Goal: Information Seeking & Learning: Stay updated

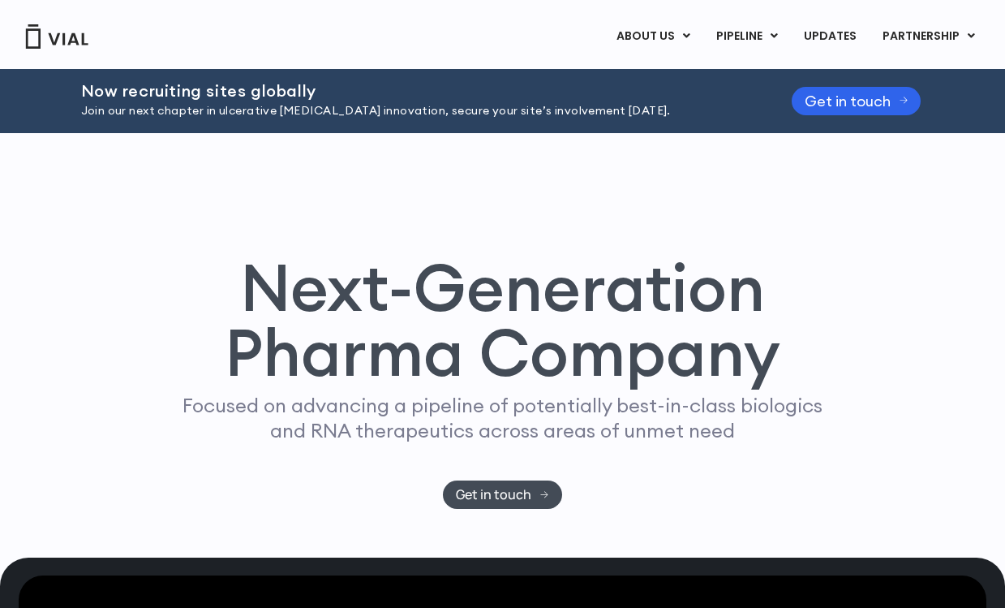
click at [674, 76] on link "ABOUT US" at bounding box center [680, 76] width 142 height 25
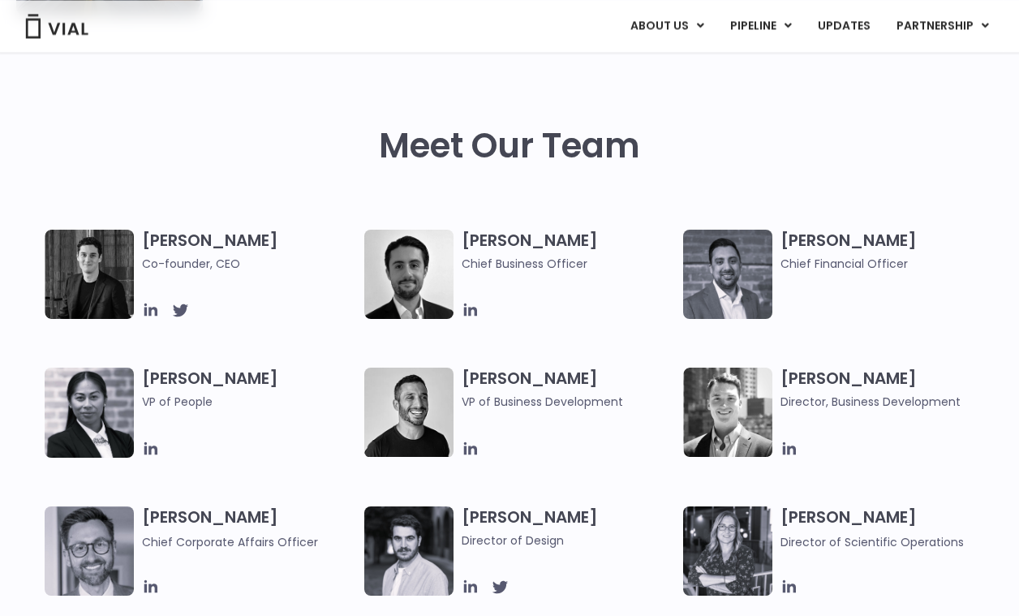
scroll to position [656, 0]
click at [809, 243] on h3 "Samir Meghji Chief Financial Officer" at bounding box center [888, 251] width 214 height 43
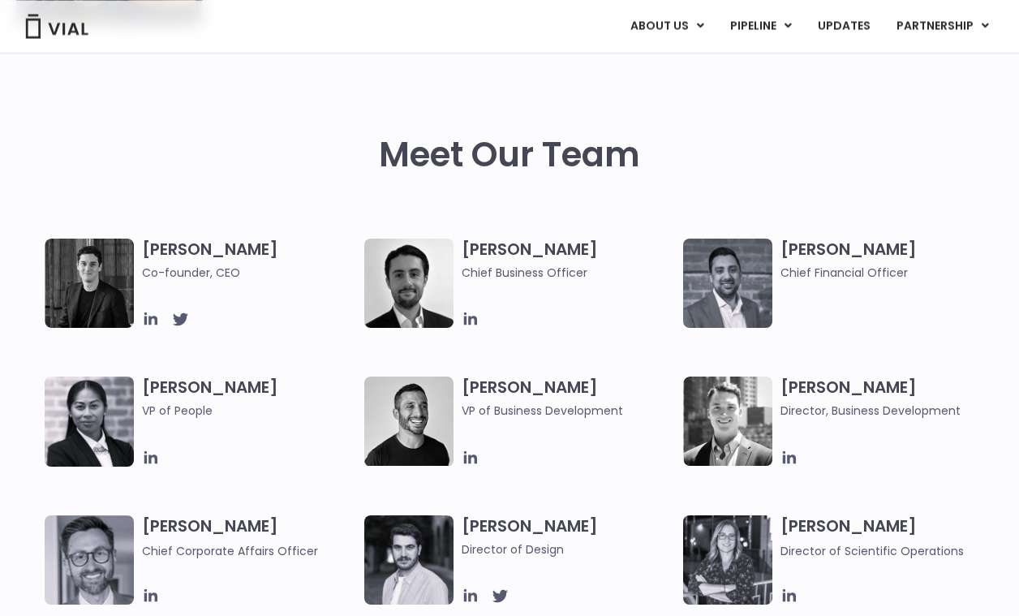
scroll to position [630, 0]
click at [812, 133] on div "Meet Our Team" at bounding box center [509, 155] width 987 height 169
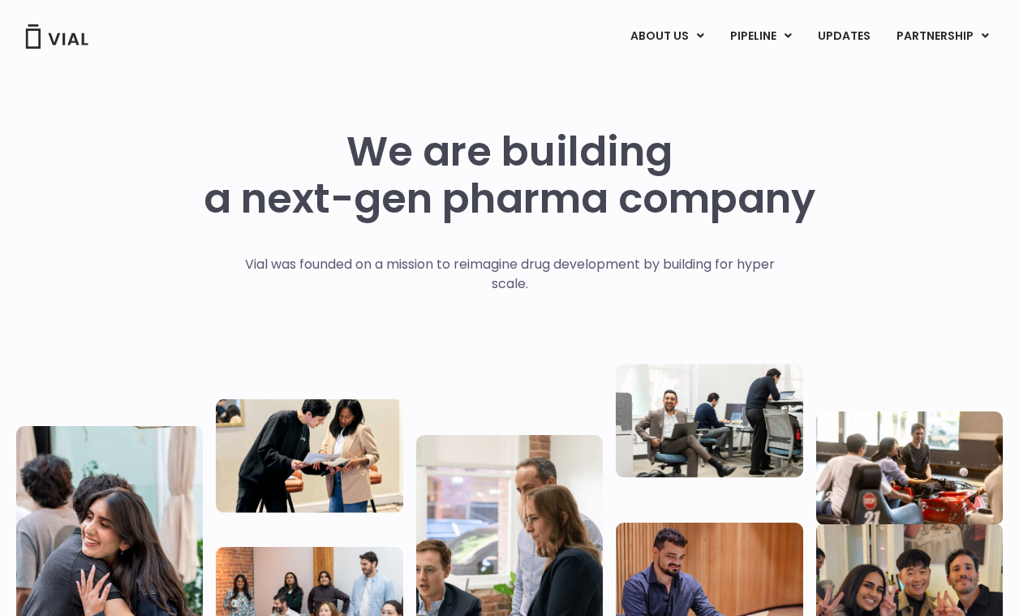
scroll to position [0, 0]
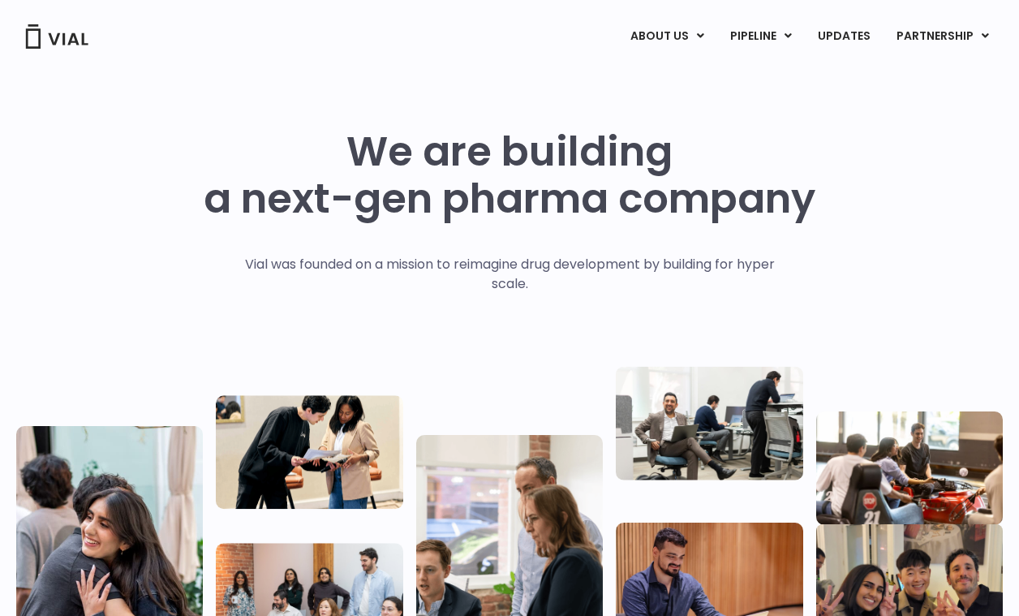
click at [768, 36] on link "PIPELINE" at bounding box center [760, 37] width 87 height 28
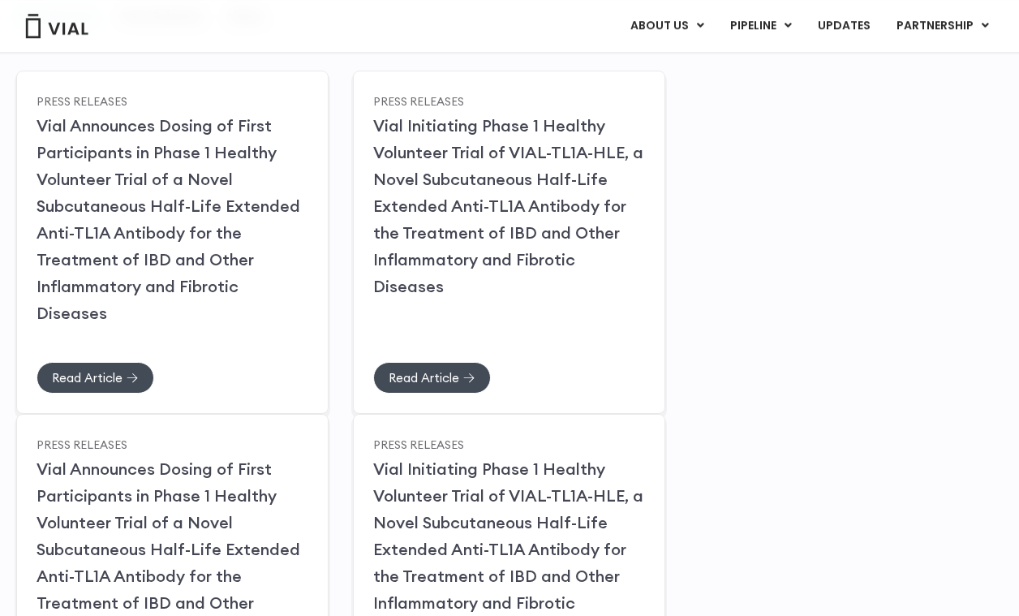
scroll to position [263, 0]
click at [466, 363] on link "Read Article" at bounding box center [432, 379] width 118 height 32
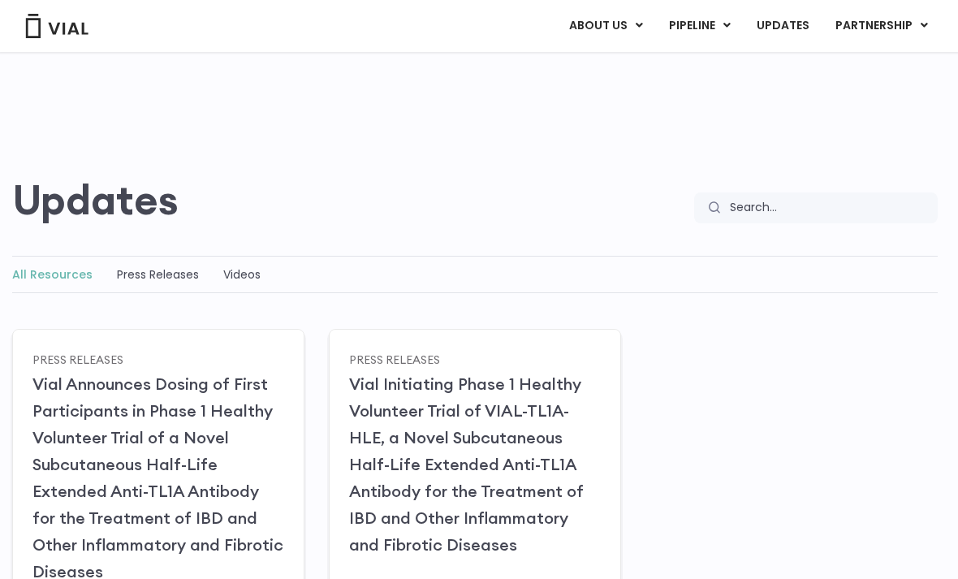
scroll to position [0, 4]
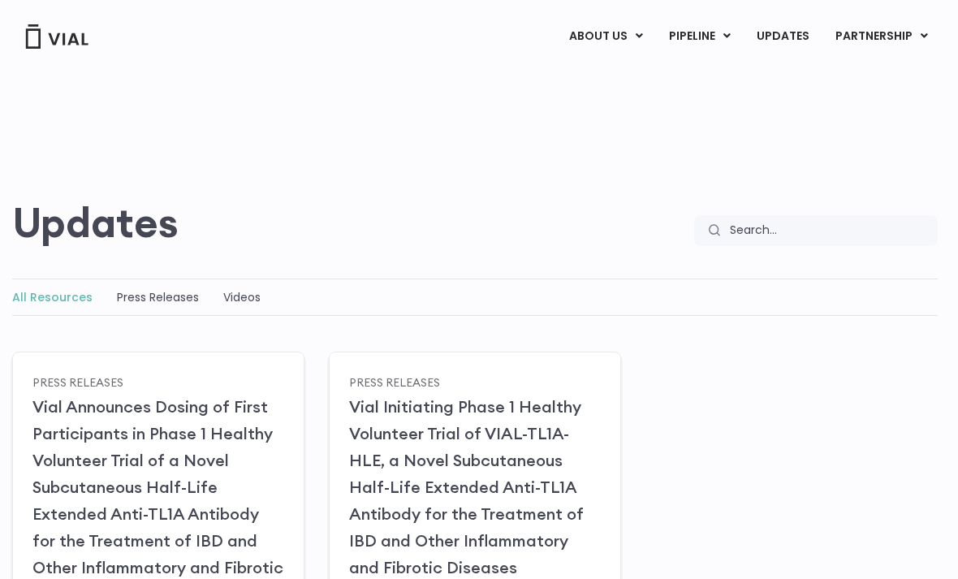
click at [790, 35] on link "UPDATES" at bounding box center [782, 37] width 78 height 28
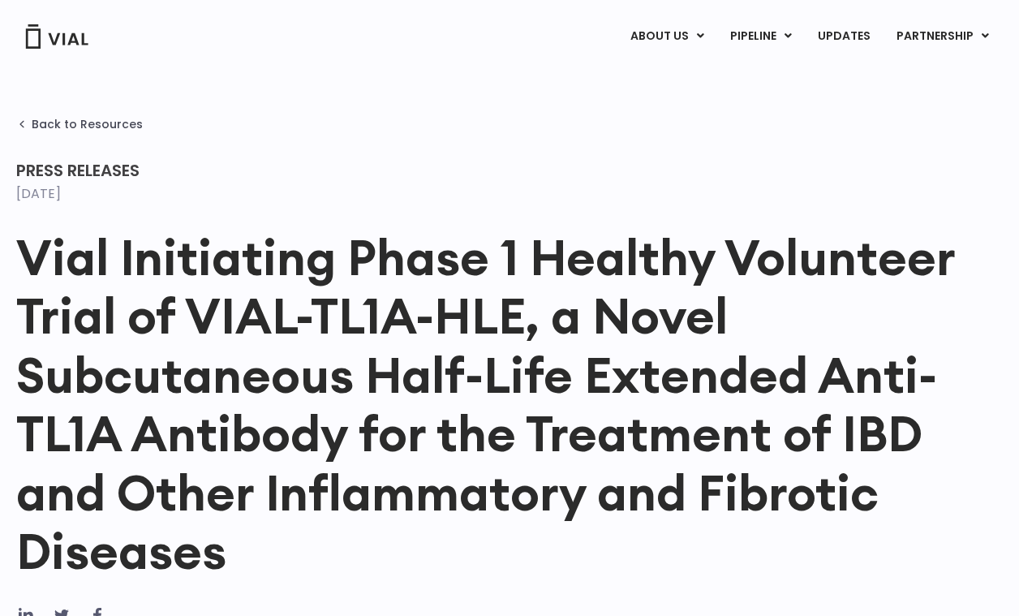
click at [913, 68] on link "LICENSING" at bounding box center [925, 77] width 142 height 26
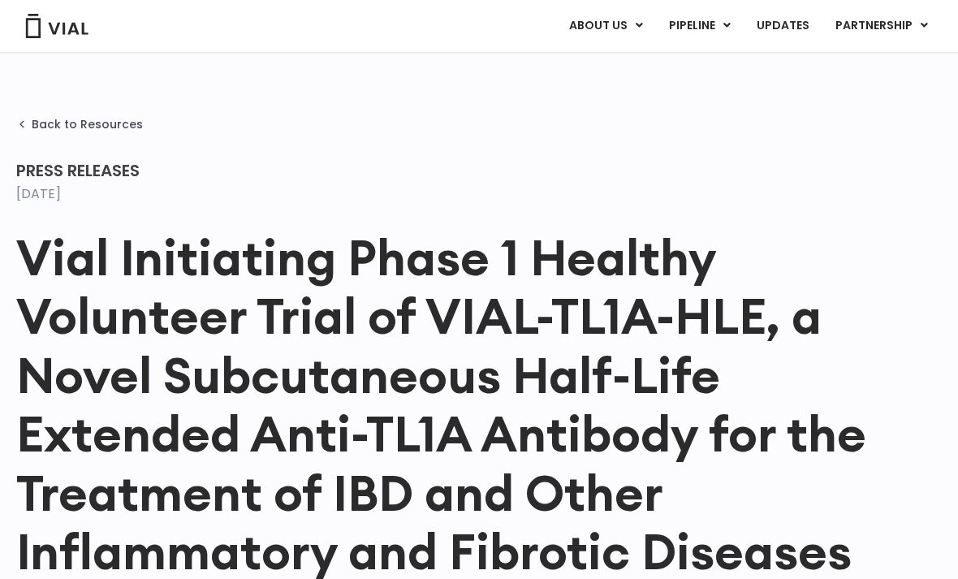
scroll to position [19, 8]
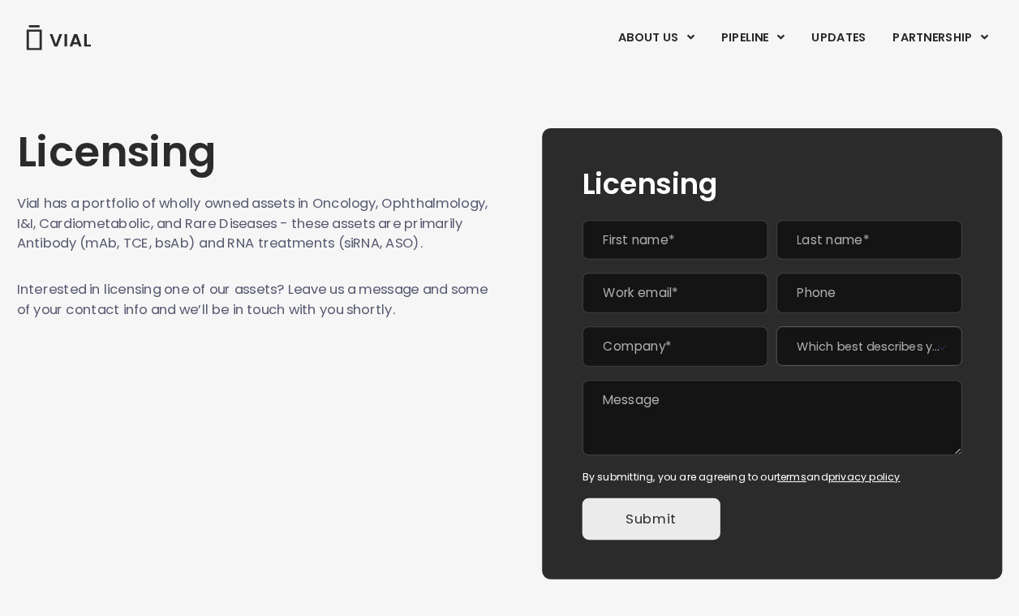
scroll to position [6, 0]
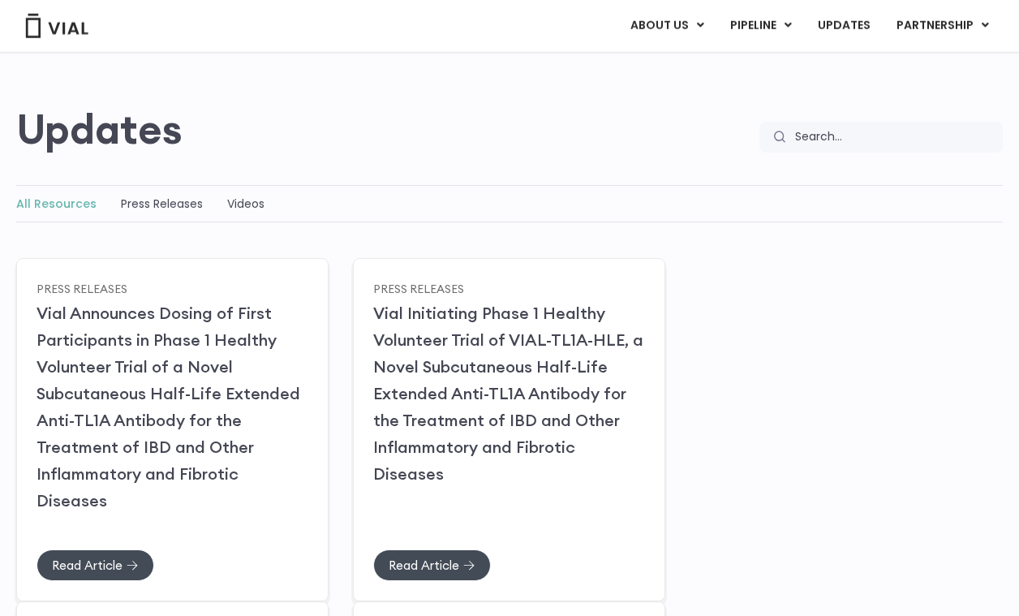
scroll to position [84, 0]
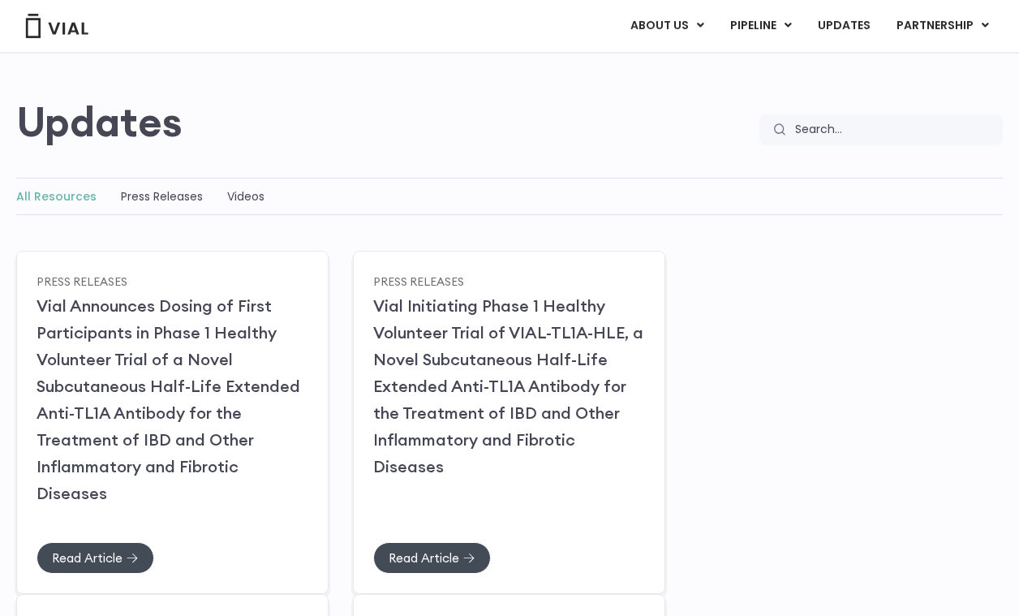
click at [162, 188] on link "Press Releases" at bounding box center [162, 196] width 82 height 16
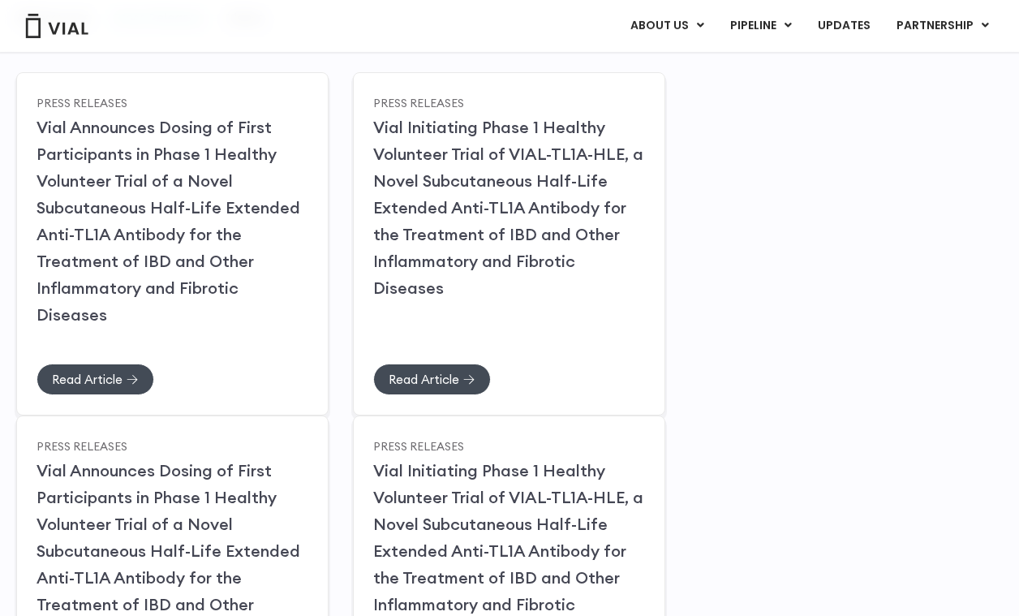
scroll to position [267, 0]
click at [111, 372] on span "Read Article" at bounding box center [87, 378] width 71 height 12
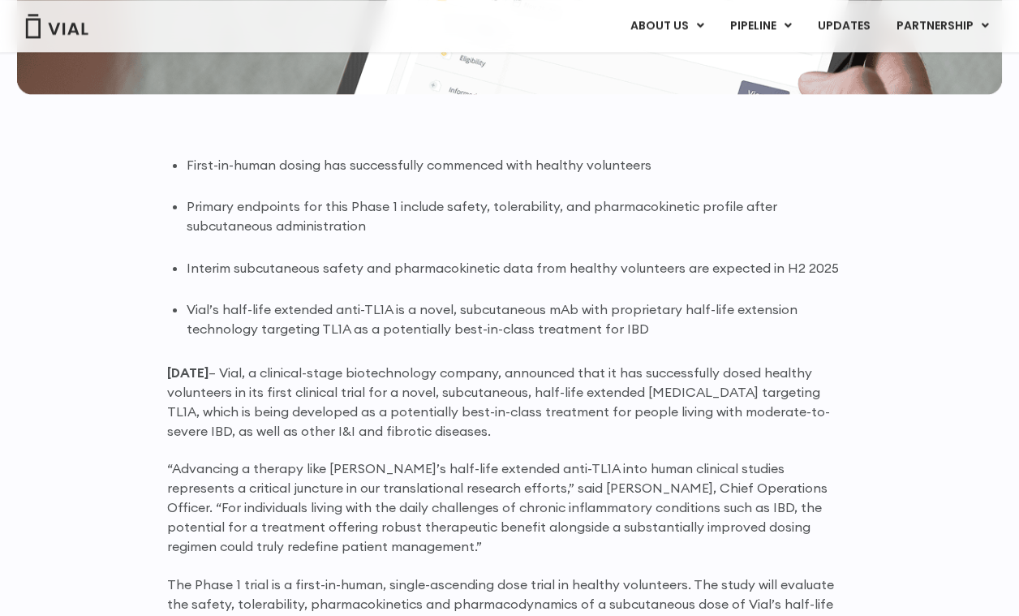
scroll to position [962, 0]
